Goal: Consume media (video, audio)

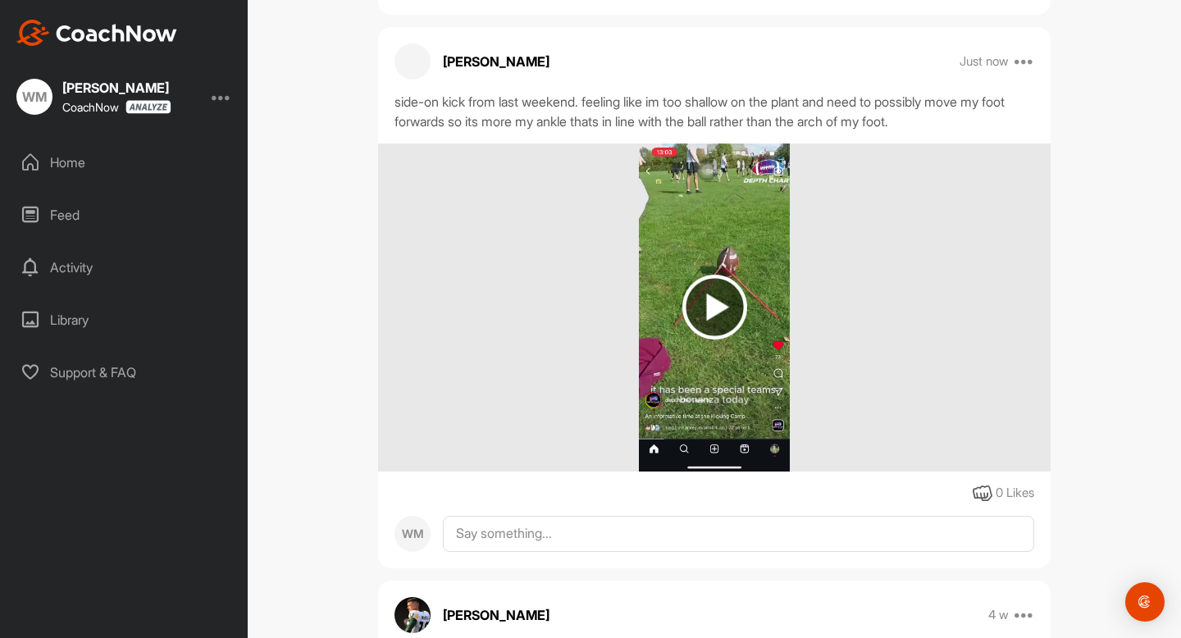
scroll to position [1401, 0]
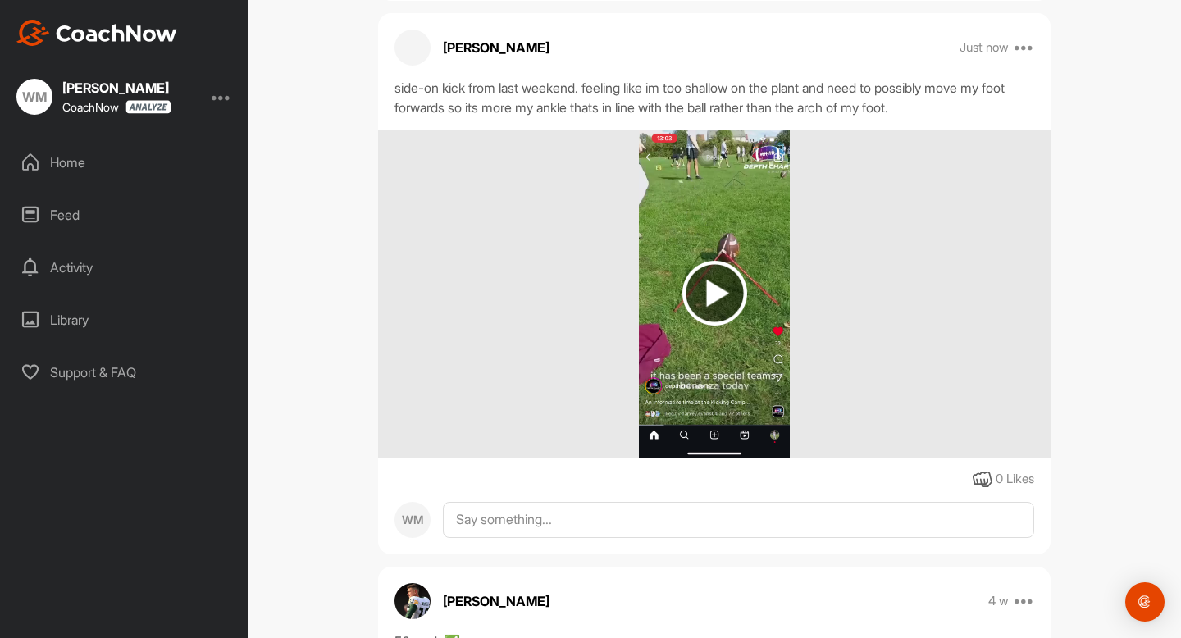
click at [712, 312] on img at bounding box center [714, 293] width 65 height 65
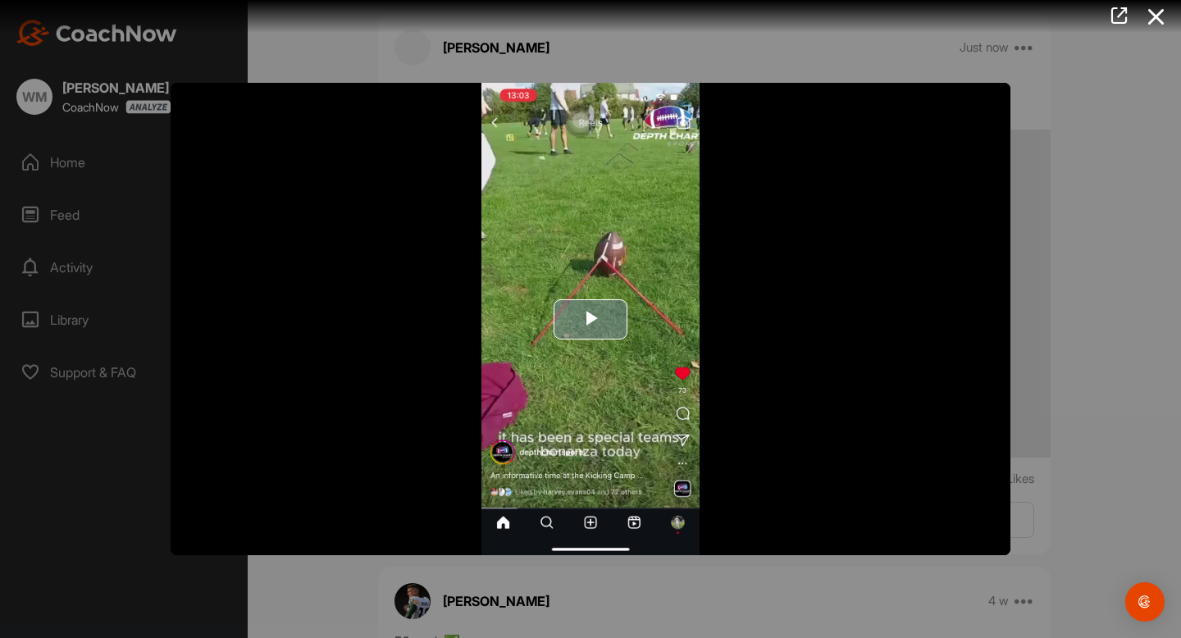
click at [590, 319] on span "Video Player" at bounding box center [590, 319] width 0 height 0
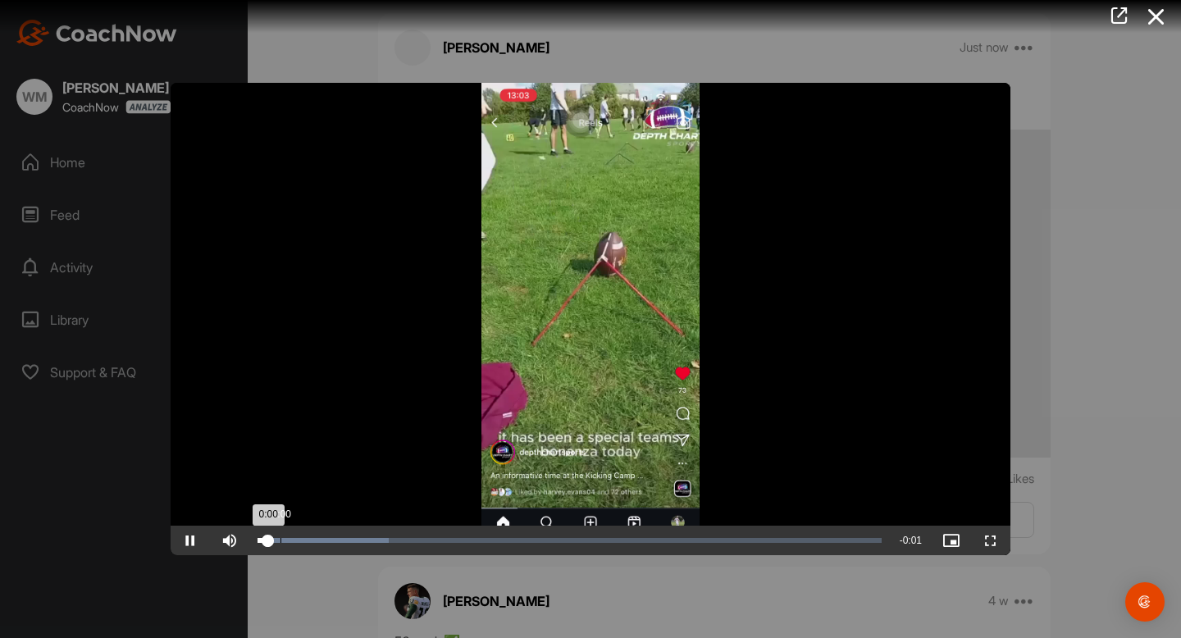
click at [280, 540] on div "Loaded : 20.97% 0:00 0:00" at bounding box center [570, 540] width 624 height 5
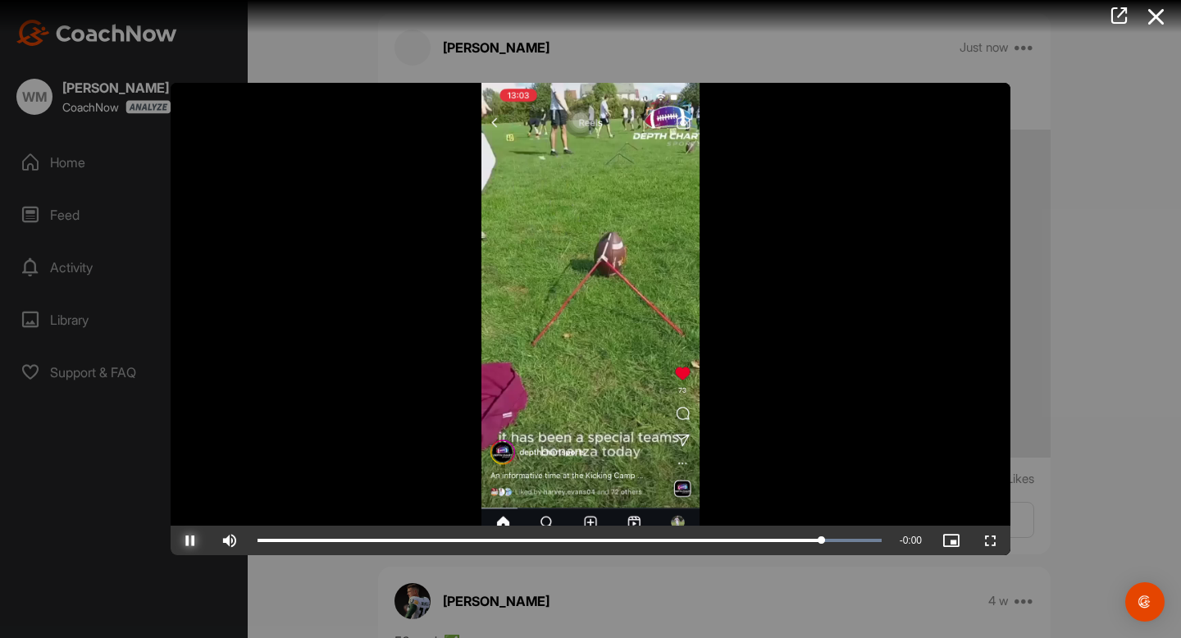
click at [182, 540] on span "Video Player" at bounding box center [190, 540] width 39 height 0
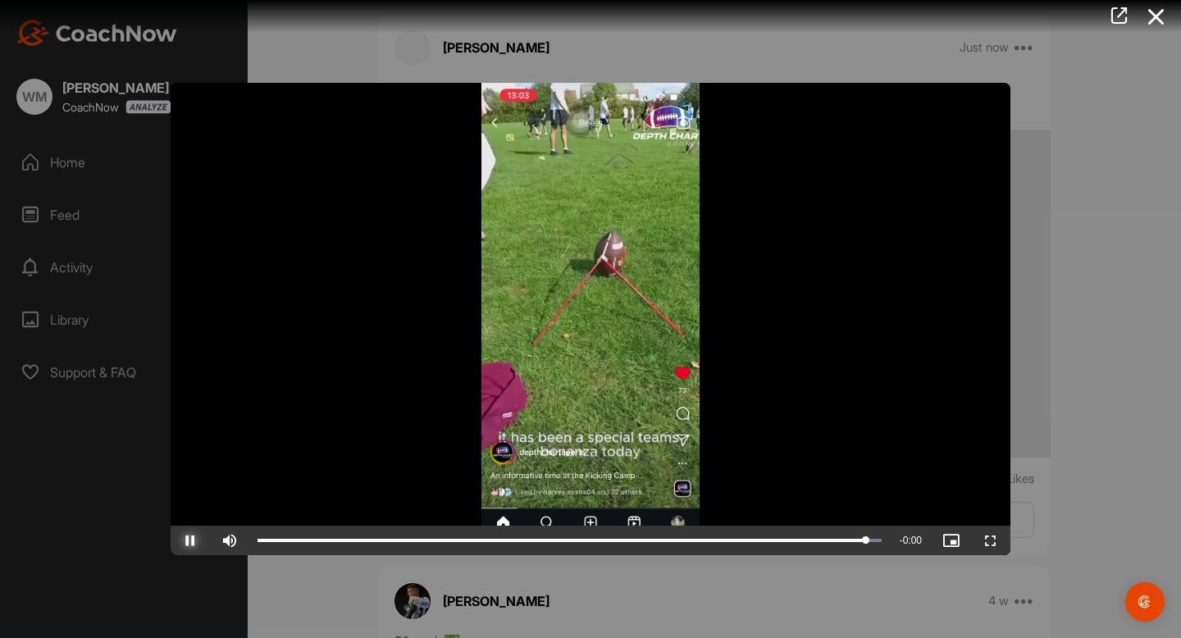
click at [182, 540] on span "Video Player" at bounding box center [190, 540] width 39 height 0
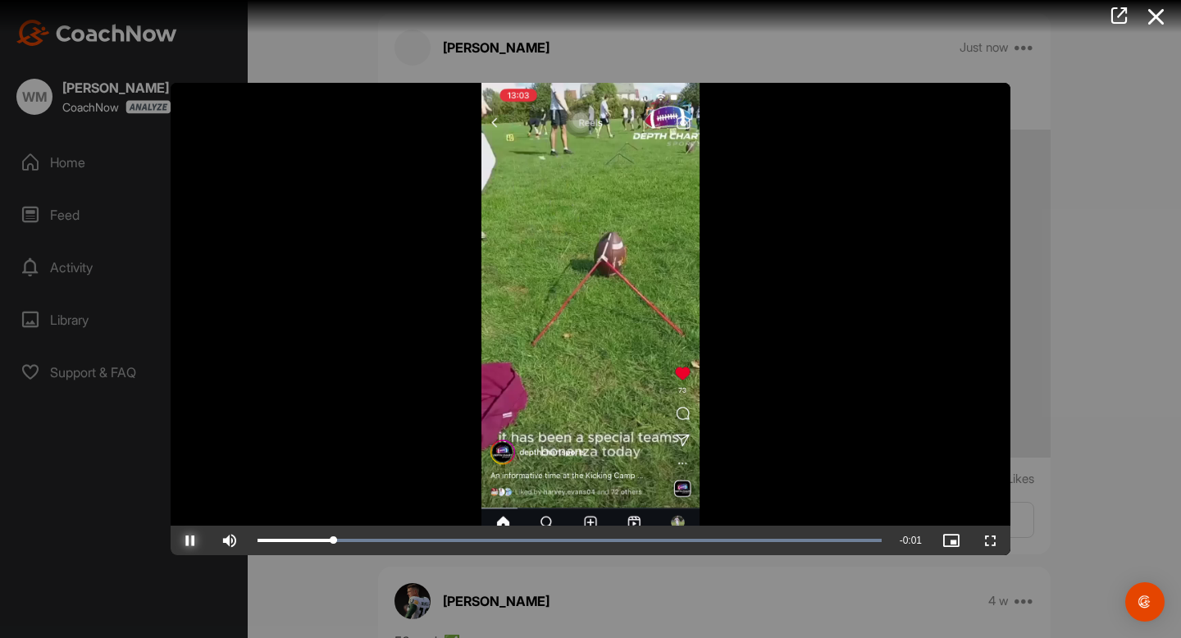
click at [182, 540] on span "Video Player" at bounding box center [190, 540] width 39 height 0
click at [342, 540] on div "0:00" at bounding box center [351, 540] width 187 height 5
click at [342, 540] on div "Loaded : 100.00% 0:00 0:00" at bounding box center [570, 540] width 624 height 5
click at [342, 540] on div "0:00" at bounding box center [300, 540] width 84 height 5
click at [349, 539] on div "0:00" at bounding box center [303, 540] width 91 height 5
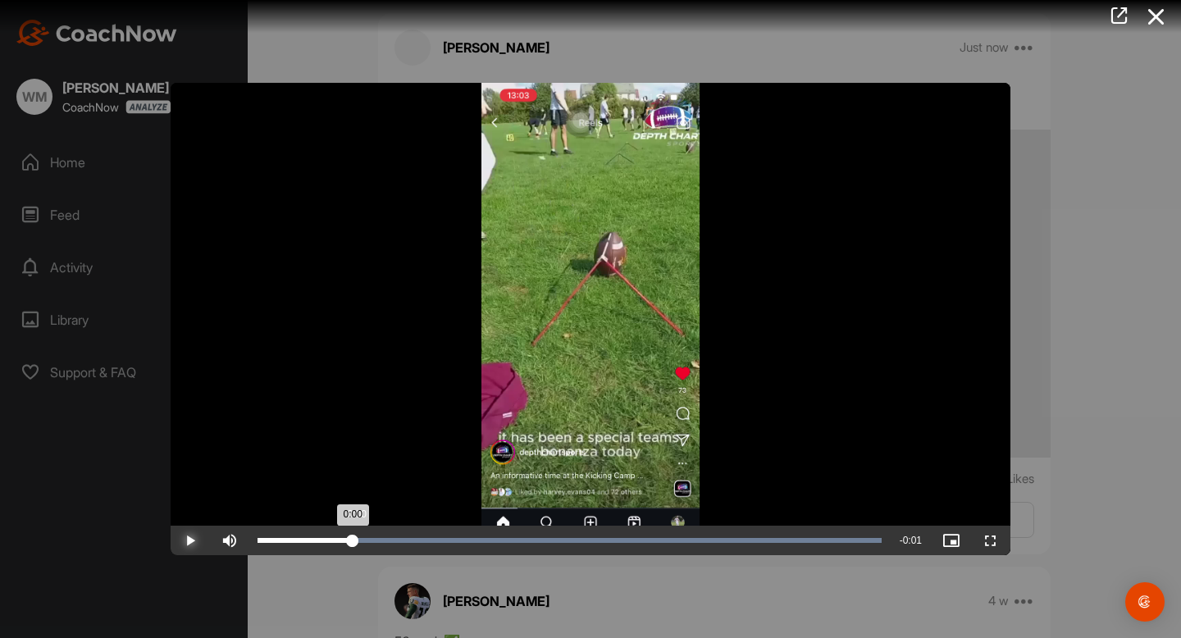
click at [353, 539] on div "0:00" at bounding box center [305, 540] width 95 height 5
click at [356, 539] on div "0:00" at bounding box center [307, 540] width 98 height 5
click at [359, 539] on div "0:00" at bounding box center [309, 540] width 102 height 5
click at [369, 539] on div "0:00" at bounding box center [314, 540] width 112 height 5
click at [379, 540] on div "Loaded : 100.00% 0:00 0:00" at bounding box center [570, 540] width 624 height 5
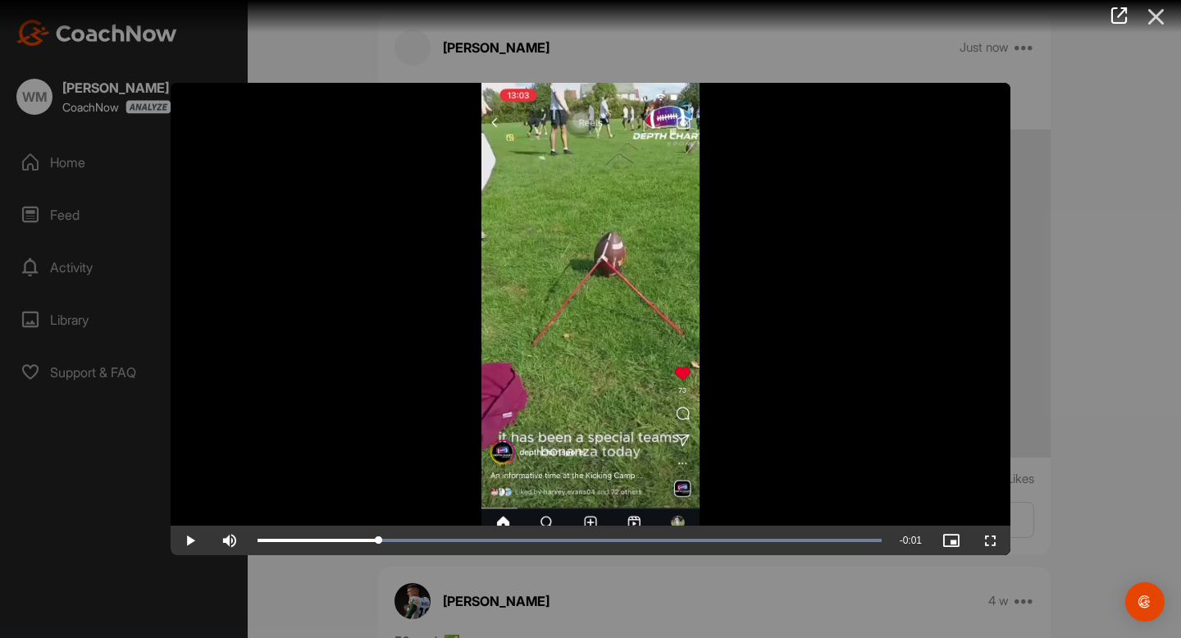
click at [1157, 11] on icon at bounding box center [1156, 17] width 38 height 30
